Goal: Navigation & Orientation: Find specific page/section

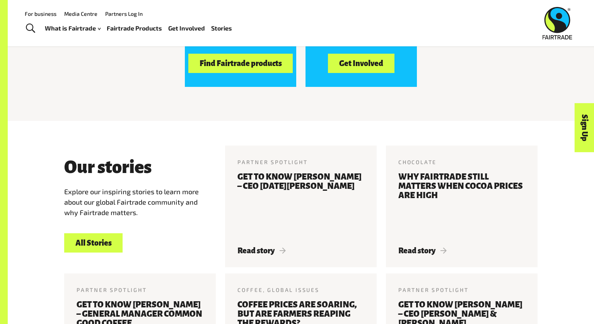
scroll to position [795, 0]
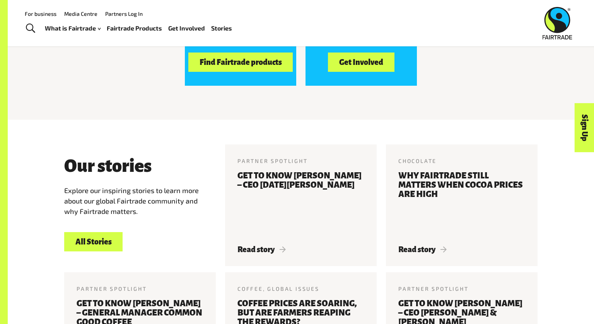
click at [145, 73] on div "Buy Fairtrade Find Fairtrade products Fairtrade Supporting Workplace Get Involv…" at bounding box center [301, 34] width 482 height 121
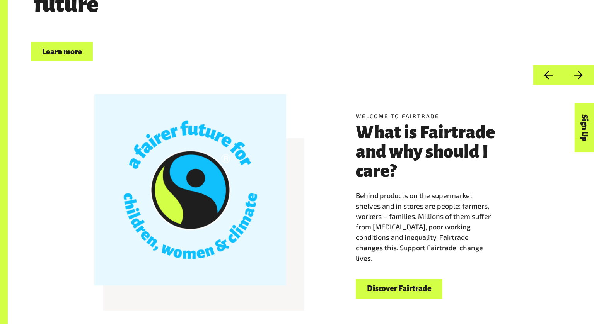
scroll to position [154, 0]
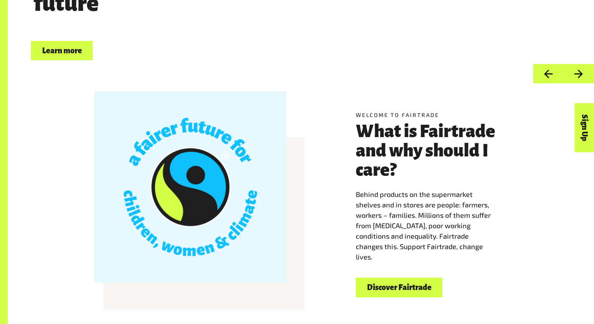
click at [575, 81] on button "Next" at bounding box center [578, 74] width 31 height 20
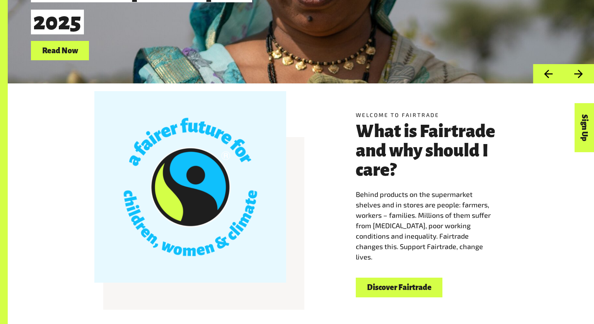
click at [579, 74] on button "Next" at bounding box center [578, 74] width 31 height 20
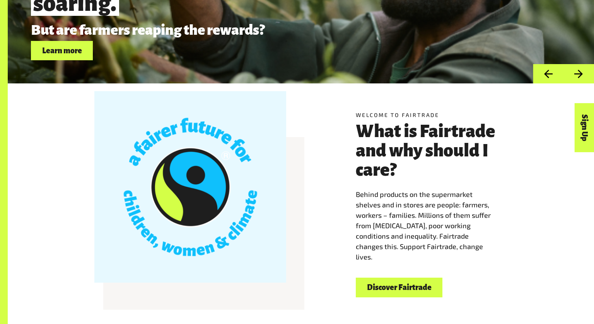
click at [579, 73] on button "Next" at bounding box center [578, 74] width 31 height 20
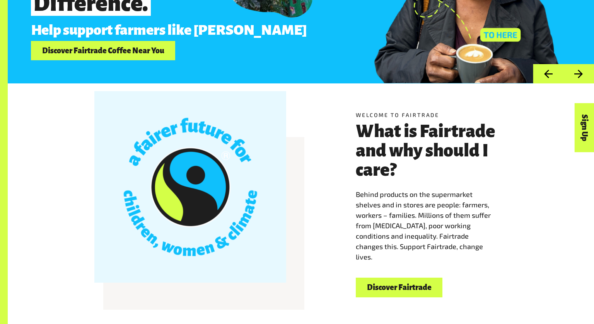
click at [579, 73] on button "Next" at bounding box center [578, 74] width 31 height 20
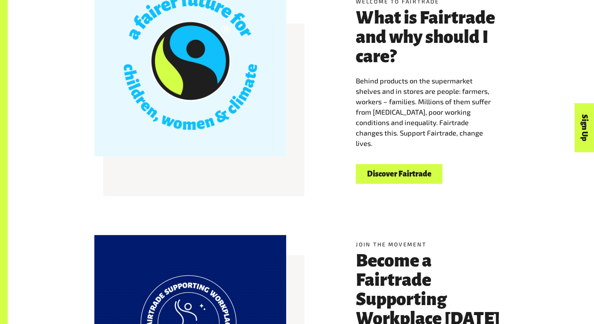
scroll to position [267, 0]
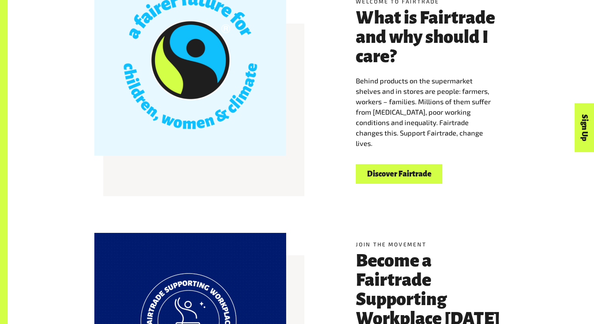
click at [518, 213] on div "Join the movement Become a Fairtrade Supporting Workplace [DATE] Becoming a Fai…" at bounding box center [301, 327] width 586 height 232
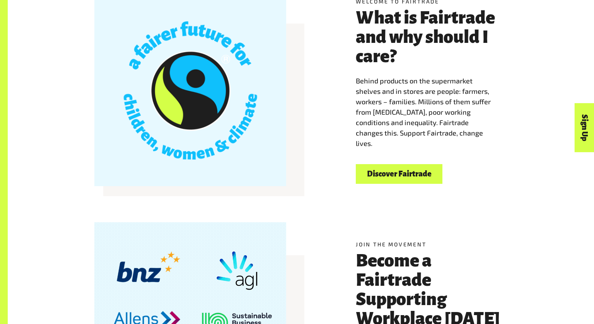
scroll to position [551, 0]
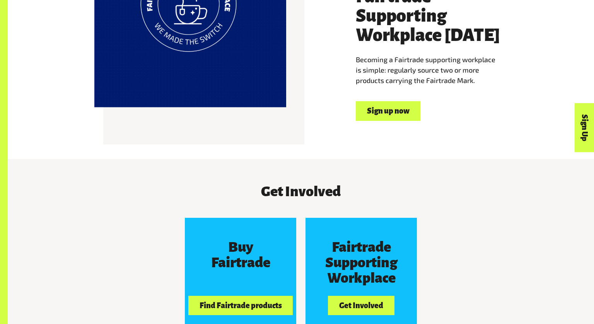
click at [411, 100] on div "Join the movement Become a Fairtrade Supporting Workplace [DATE] Becoming a Fai…" at bounding box center [431, 39] width 161 height 164
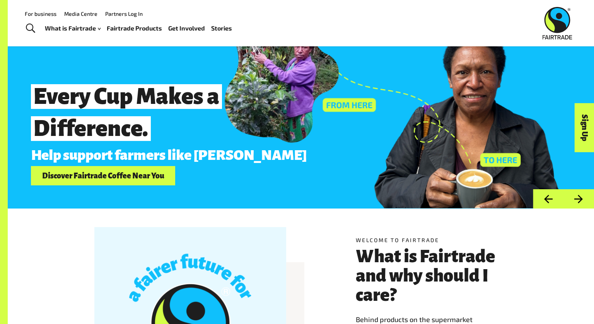
scroll to position [0, 0]
